Goal: Information Seeking & Learning: Learn about a topic

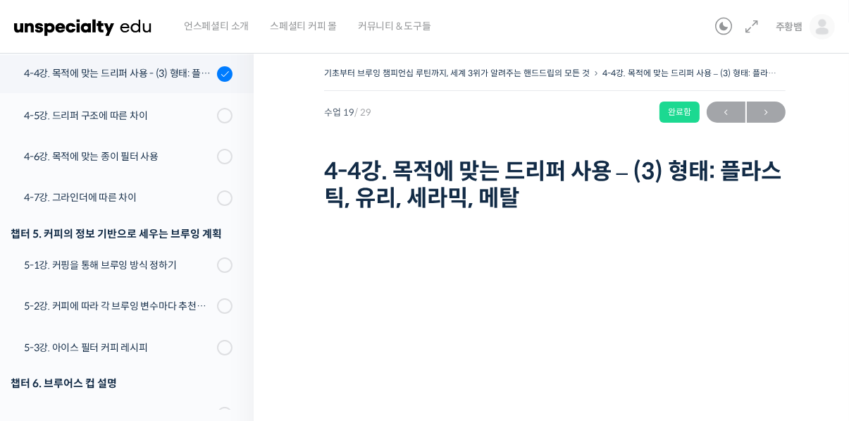
scroll to position [1020, 0]
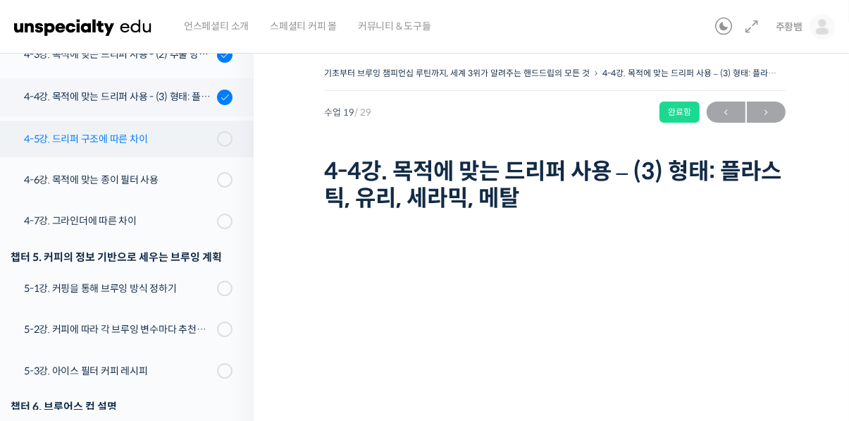
click at [173, 140] on div "4-5강. 드리퍼 구조에 따른 차이" at bounding box center [118, 139] width 189 height 16
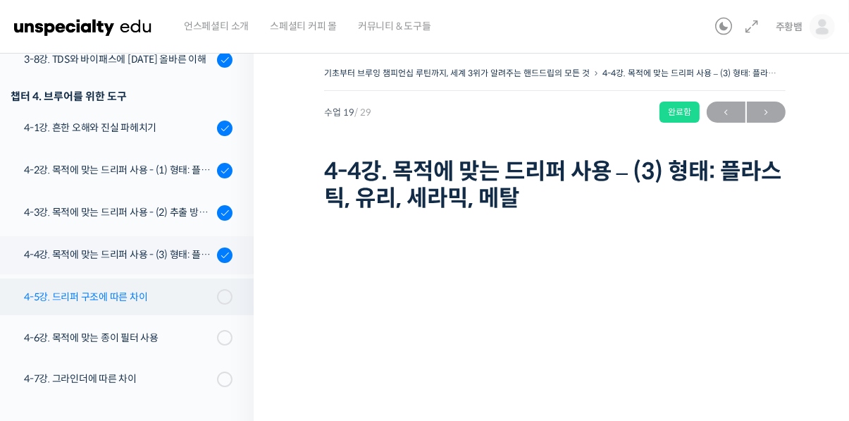
scroll to position [566, 0]
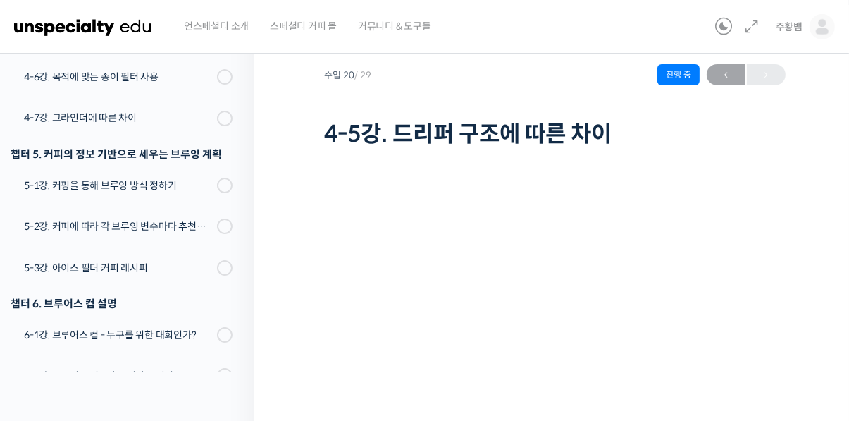
scroll to position [39, 0]
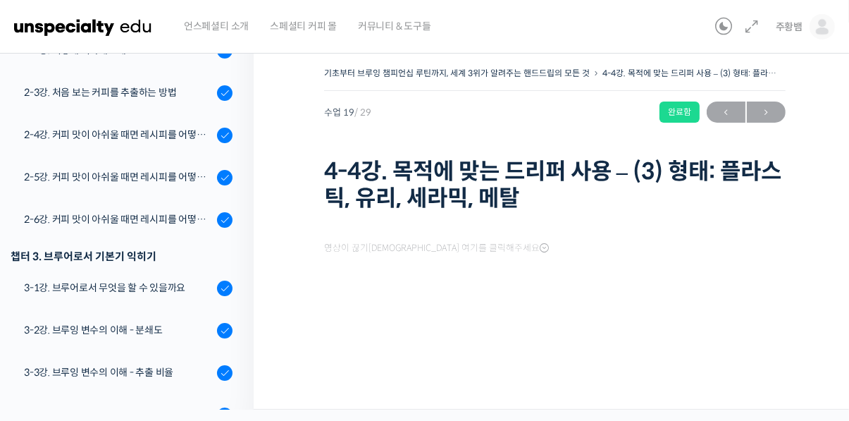
scroll to position [868, 0]
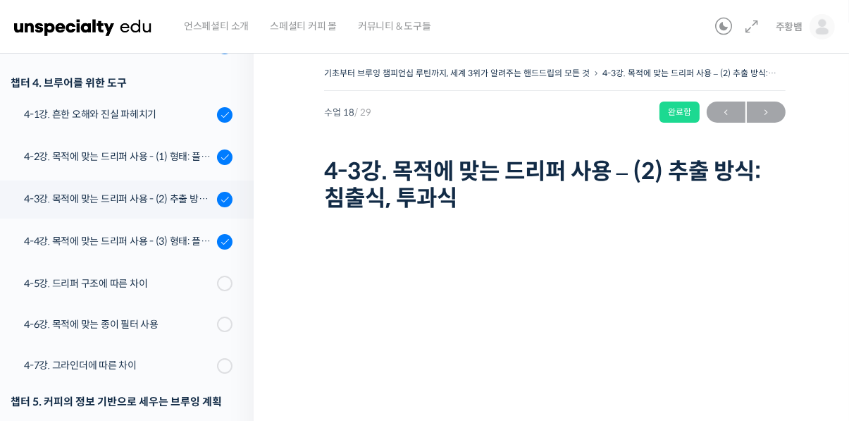
scroll to position [1001, 0]
